Goal: Task Accomplishment & Management: Use online tool/utility

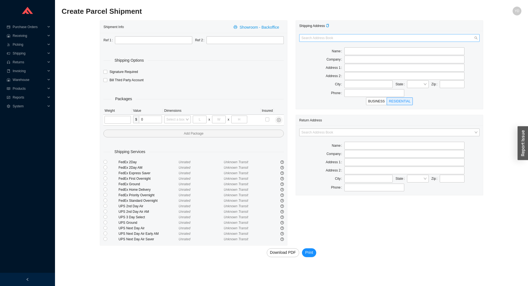
click at [388, 35] on input "search" at bounding box center [387, 37] width 173 height 7
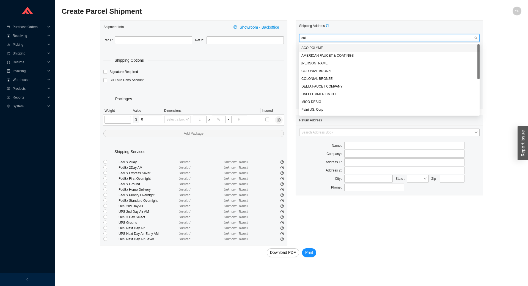
type input "colo"
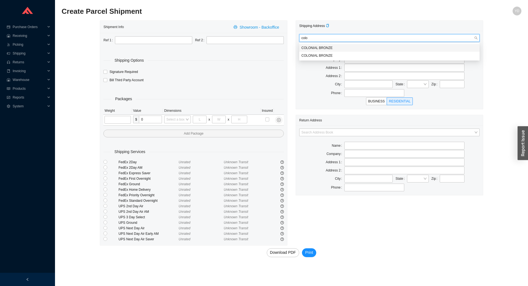
click at [361, 50] on div "COLONIAL BRONZE" at bounding box center [389, 47] width 176 height 5
type input "COLONIAL BRONZE"
type input "511 WINSTED RD"
type input "TORRINGTON"
type input "06790-2932"
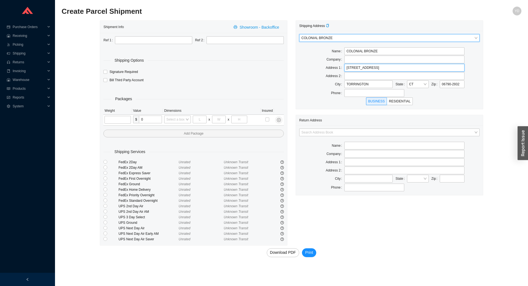
click at [349, 69] on input "511 WINSTED RD" at bounding box center [404, 68] width 120 height 8
type input "11 WINSTED RD"
click at [357, 59] on input "text" at bounding box center [404, 60] width 120 height 8
paste input "Attention [PERSON_NAME]"
type input "Attention [PERSON_NAME]"
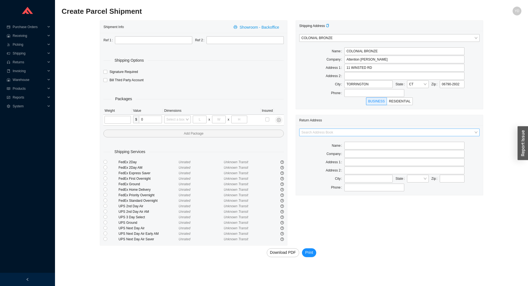
click at [379, 133] on input "search" at bounding box center [387, 132] width 173 height 7
click at [363, 156] on div "Home and Stone" at bounding box center [389, 157] width 176 height 5
type input "Home and Stone"
type input "1663 Coney Island Ave."
type input "Brooklyn"
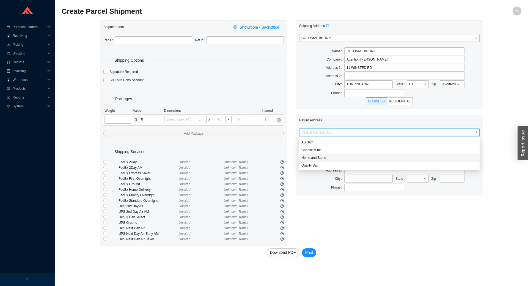
type input "11230"
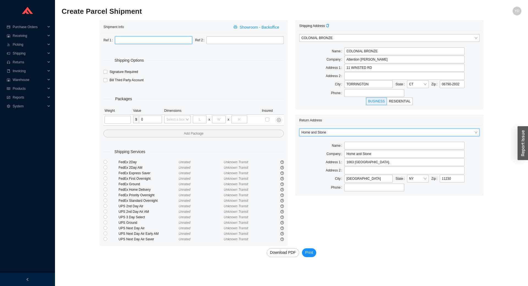
click at [173, 40] on input "text" at bounding box center [153, 40] width 77 height 8
paste input "Attention [PERSON_NAME]"
type input "Attention [PERSON_NAME]"
click at [123, 119] on input "tel" at bounding box center [118, 120] width 26 height 8
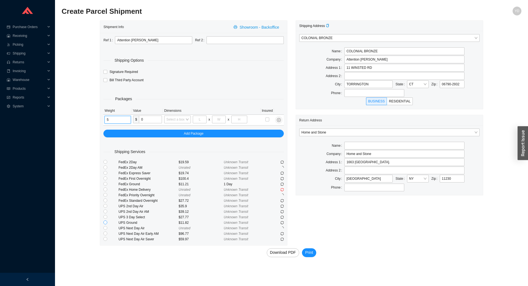
type input "5"
click at [106, 222] on input "radio" at bounding box center [105, 222] width 4 height 4
radio input "true"
click at [310, 252] on span "Print" at bounding box center [309, 252] width 8 height 6
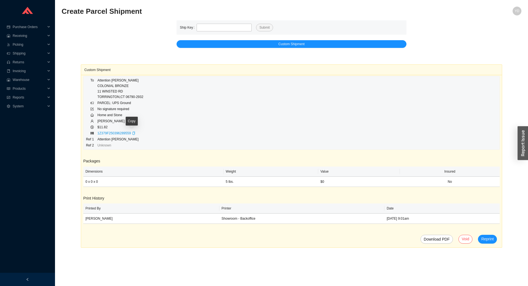
click at [132, 134] on icon "copy" at bounding box center [133, 132] width 3 height 3
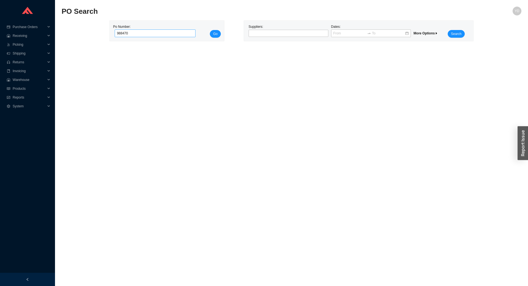
type input "988470"
click button "Go" at bounding box center [215, 34] width 11 height 8
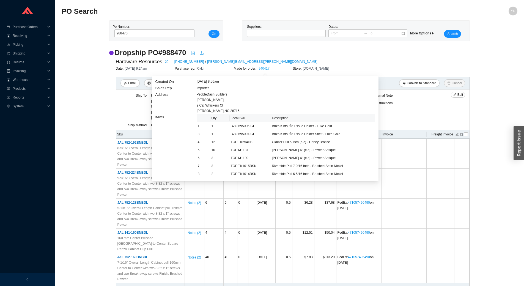
click at [264, 67] on link "940417" at bounding box center [264, 69] width 11 height 4
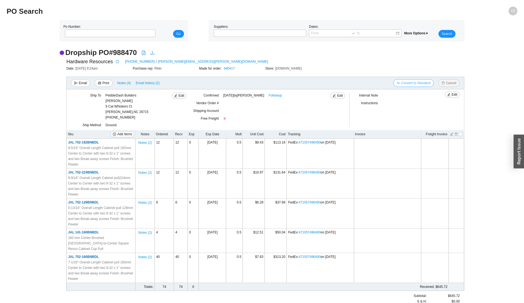
click at [381, 81] on span "Convert to Standard" at bounding box center [415, 83] width 29 height 6
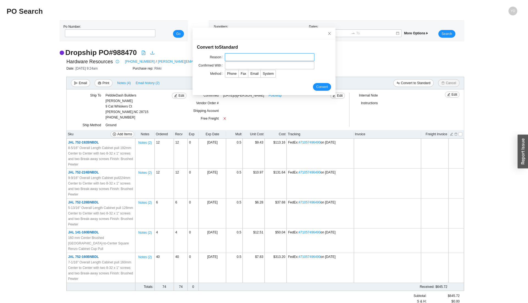
click at [278, 60] on input "text" at bounding box center [269, 57] width 89 height 8
type input "came to showroom"
click at [267, 68] on input "text" at bounding box center [269, 66] width 89 height 8
type input "yitz"
click at [268, 75] on span "System" at bounding box center [268, 74] width 11 height 4
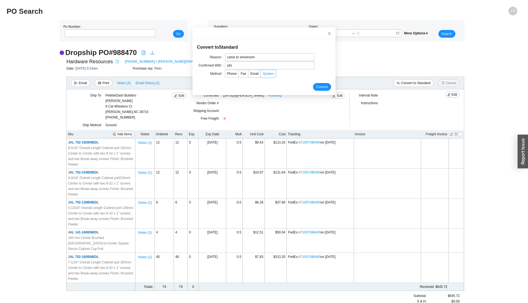
click at [261, 75] on input "System" at bounding box center [261, 75] width 0 height 0
click at [319, 86] on span "Convert" at bounding box center [322, 87] width 12 height 6
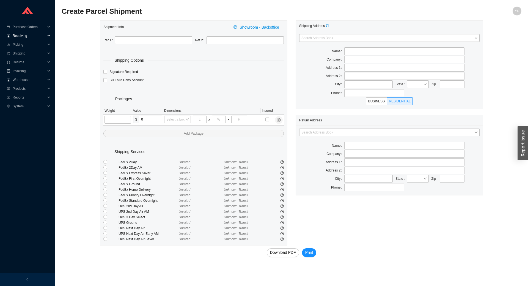
click at [23, 33] on span "Receiving" at bounding box center [29, 35] width 33 height 9
click at [26, 44] on link "Receiving" at bounding box center [20, 45] width 15 height 4
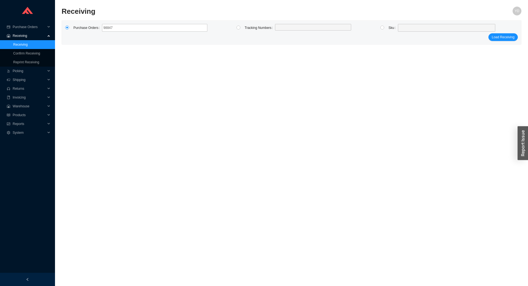
type input "988470"
click button "Load Receiving" at bounding box center [502, 37] width 29 height 8
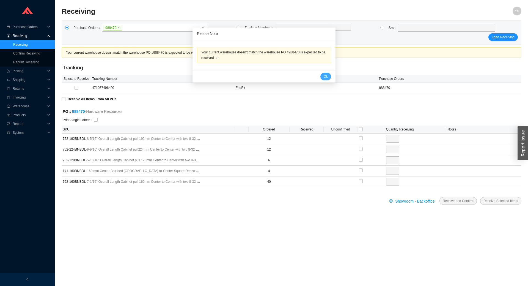
click at [324, 75] on span "Ok" at bounding box center [326, 77] width 4 height 6
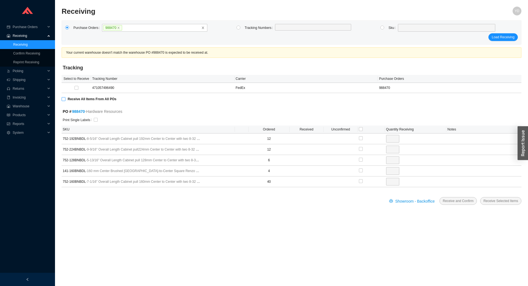
click at [86, 101] on span "Receive All Items From All POs" at bounding box center [91, 99] width 53 height 6
click at [65, 101] on input "Receive All Items From All POs" at bounding box center [64, 99] width 4 height 4
checkbox input "true"
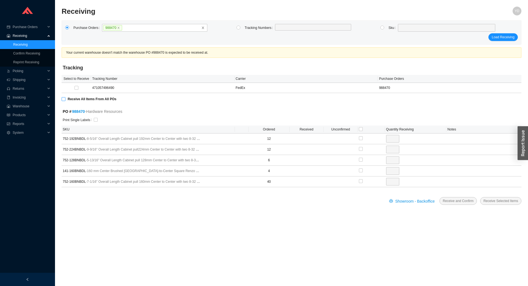
type input "12"
checkbox input "true"
type input "12"
checkbox input "true"
type input "6"
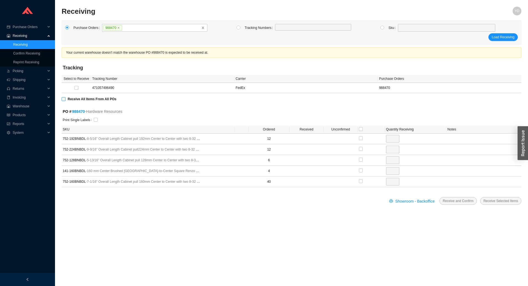
checkbox input "true"
type input "4"
checkbox input "true"
type input "40"
click at [95, 119] on input "checkbox" at bounding box center [96, 120] width 4 height 4
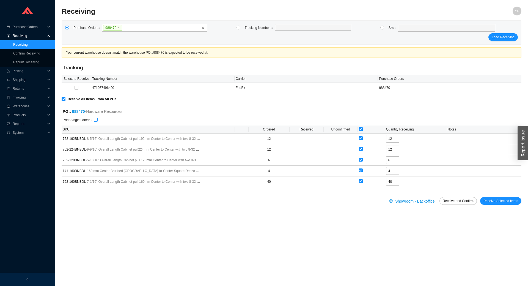
checkbox input "true"
click at [464, 202] on span "Receive and Confirm" at bounding box center [458, 201] width 31 height 6
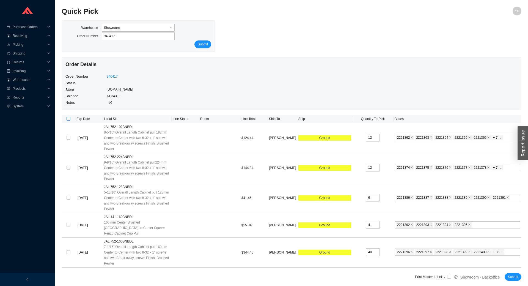
click at [70, 120] on input "checkbox" at bounding box center [69, 119] width 4 height 4
checkbox input "true"
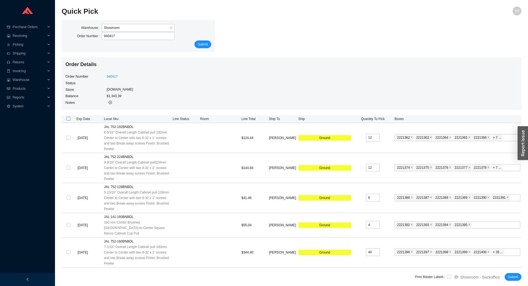
checkbox input "true"
click at [517, 274] on span "Submit" at bounding box center [513, 277] width 10 height 6
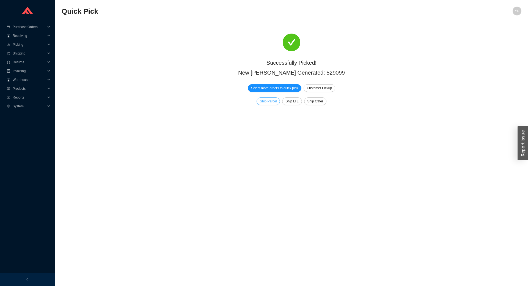
click at [267, 101] on span "Ship Parcel" at bounding box center [268, 101] width 17 height 6
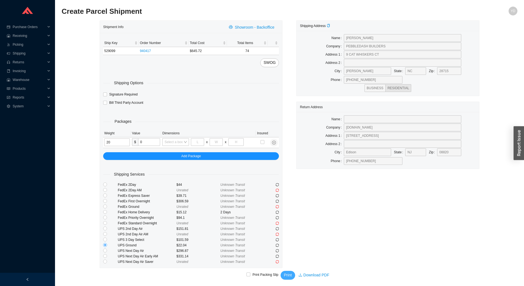
type input "20"
click at [289, 274] on span "Print" at bounding box center [288, 275] width 8 height 6
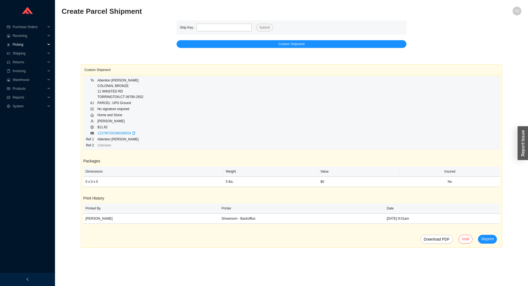
click at [26, 44] on span "Picking" at bounding box center [29, 44] width 33 height 9
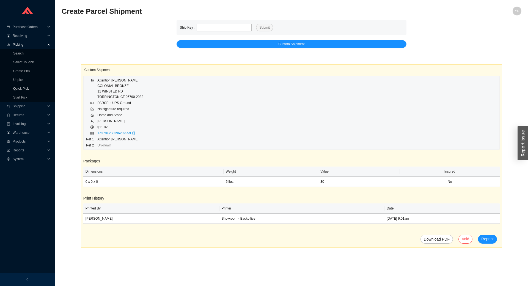
click at [28, 87] on link "Quick Pick" at bounding box center [21, 89] width 16 height 4
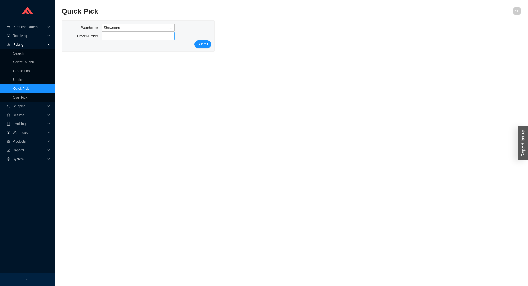
click at [117, 35] on input "tel" at bounding box center [138, 36] width 73 height 8
